Goal: Transaction & Acquisition: Purchase product/service

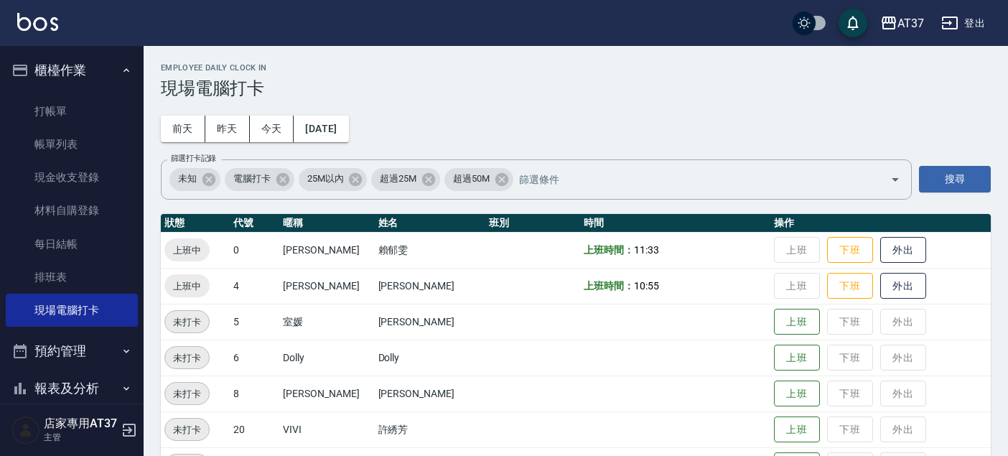
scroll to position [159, 0]
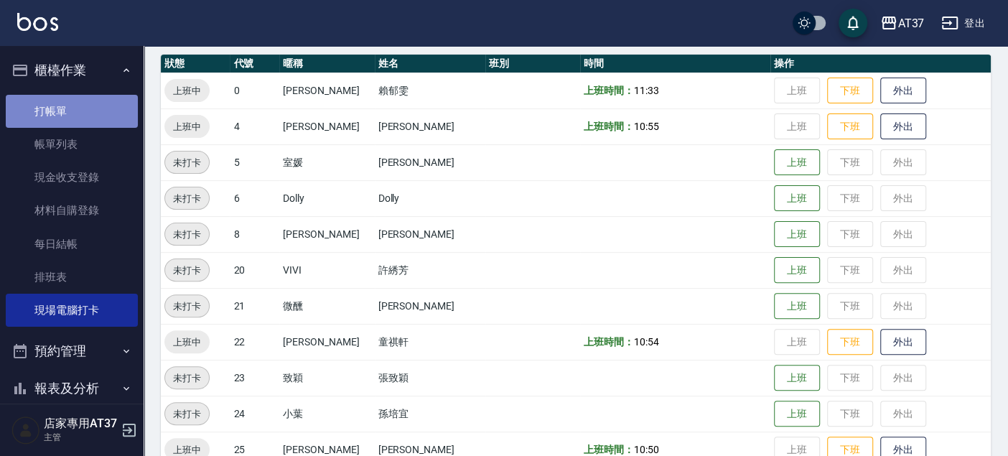
click at [80, 102] on link "打帳單" at bounding box center [72, 111] width 132 height 33
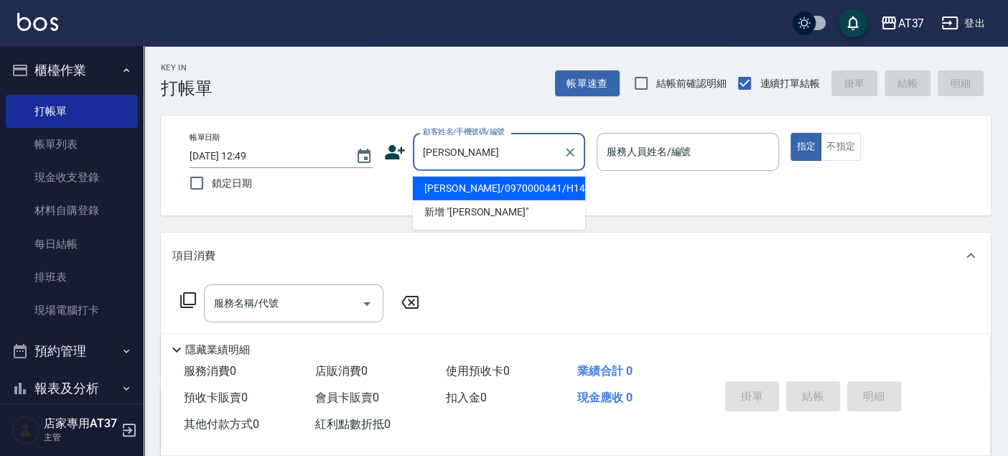
drag, startPoint x: 446, startPoint y: 184, endPoint x: 453, endPoint y: 179, distance: 8.8
click at [447, 184] on li "[PERSON_NAME]/0970000441/H140" at bounding box center [499, 189] width 172 height 24
type input "[PERSON_NAME]/0970000441/H140"
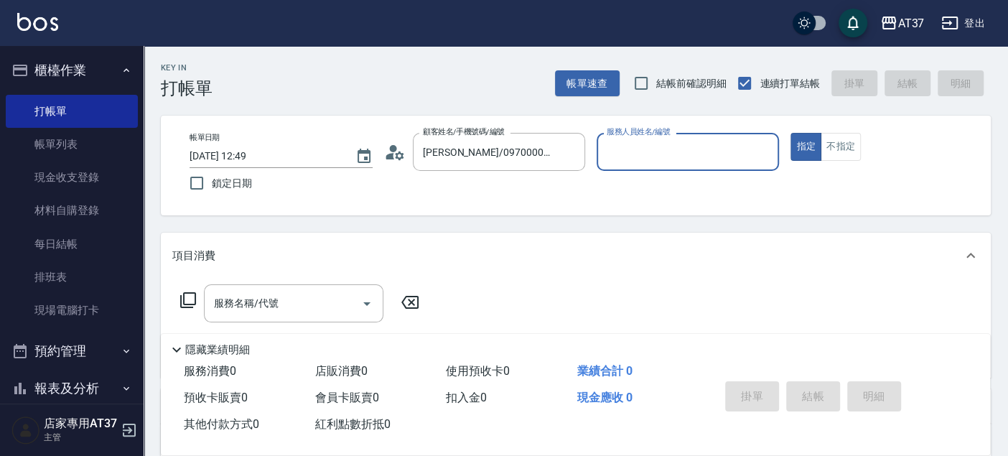
type input "[PERSON_NAME]-4"
click at [284, 309] on input "服務名稱/代號" at bounding box center [282, 303] width 145 height 25
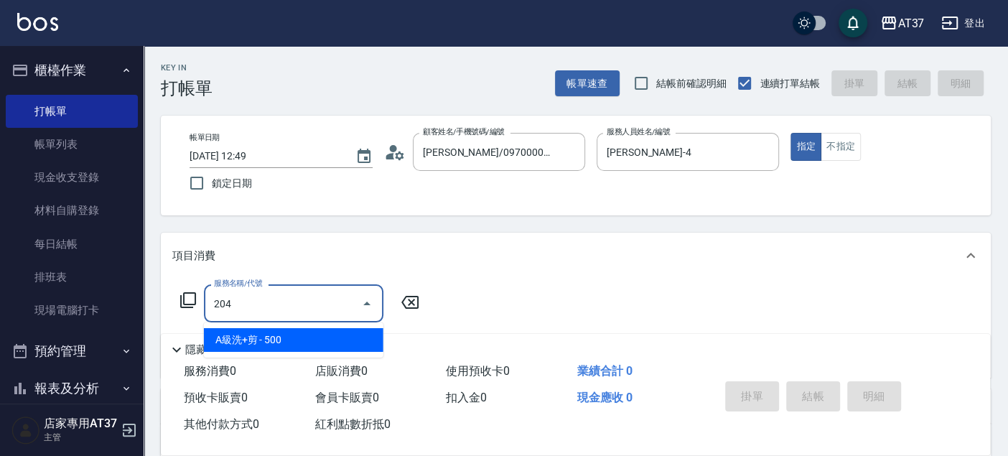
type input "A級洗+剪(204)"
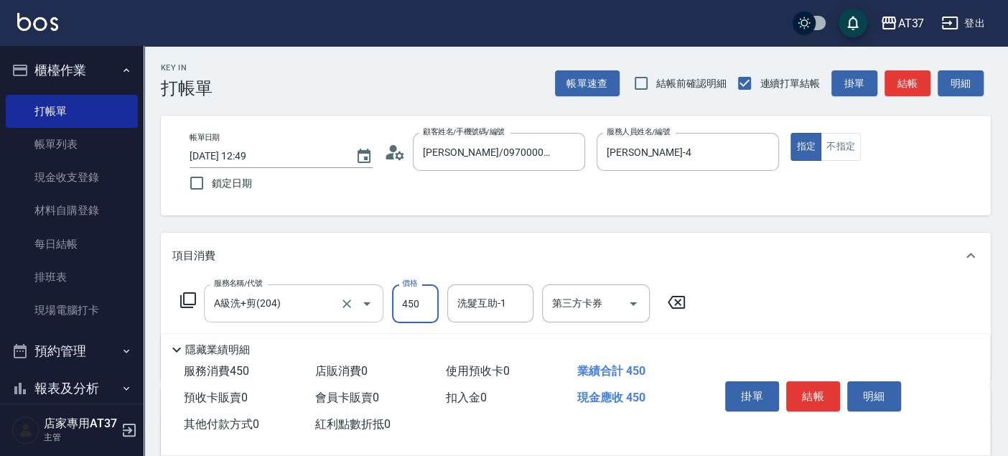
type input "450"
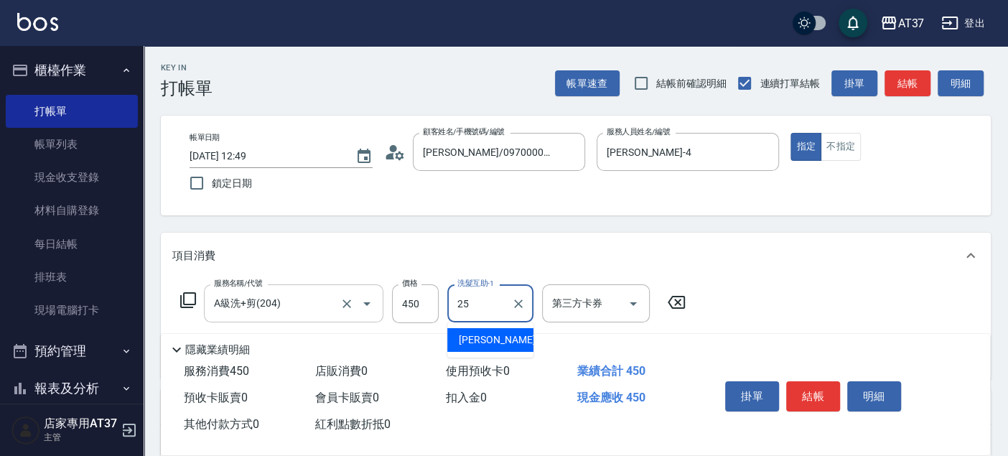
type input "[PERSON_NAME]-25"
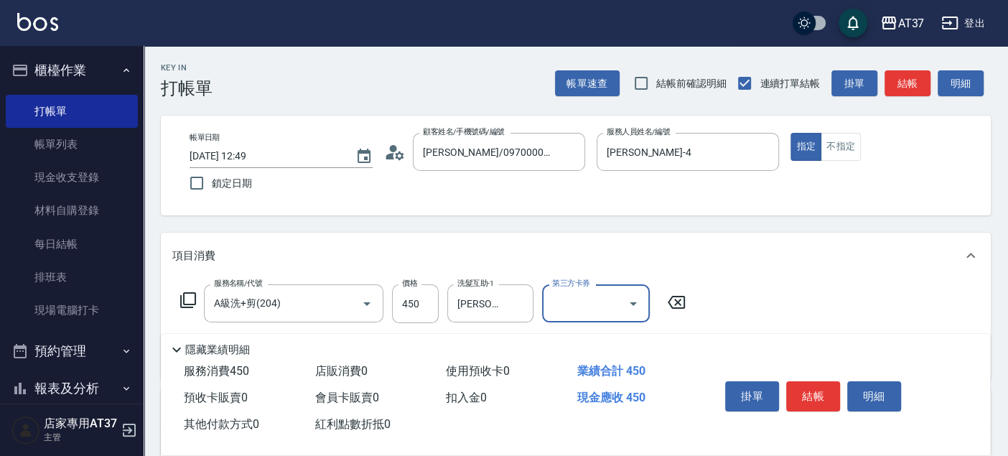
click at [803, 394] on button "結帳" at bounding box center [813, 396] width 54 height 30
